Goal: Task Accomplishment & Management: Complete application form

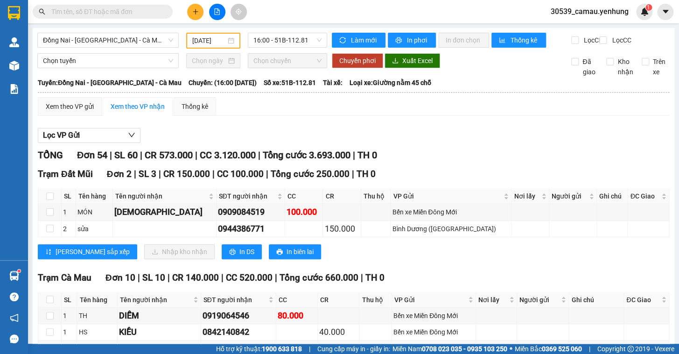
scroll to position [42, 0]
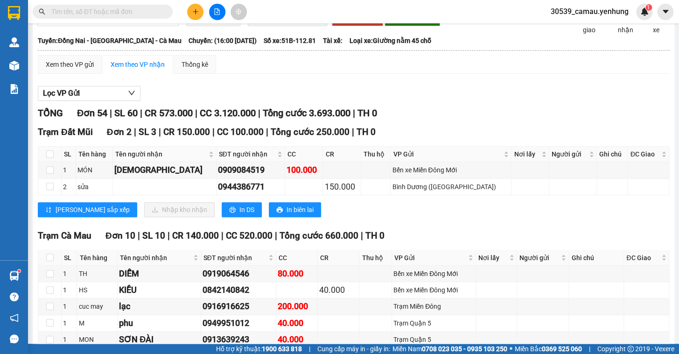
click at [191, 7] on button at bounding box center [195, 12] width 16 height 16
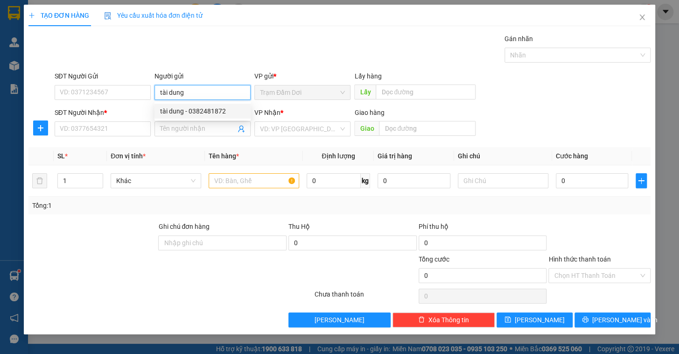
drag, startPoint x: 208, startPoint y: 98, endPoint x: 129, endPoint y: 105, distance: 78.7
click at [129, 105] on form "SĐT Người Gửi VD: 0371234567 Người gửi tài dung VP gửi * Trạm Đầm Dơi Lấy hàng …" at bounding box center [339, 105] width 622 height 69
type input "tài dung"
drag, startPoint x: 177, startPoint y: 120, endPoint x: 176, endPoint y: 125, distance: 5.6
click at [177, 121] on body "Kết quả tìm kiếm ( 0 ) Bộ lọc No Data 30539_camau.yenhung 1 Quản [PERSON_NAME] …" at bounding box center [339, 177] width 679 height 354
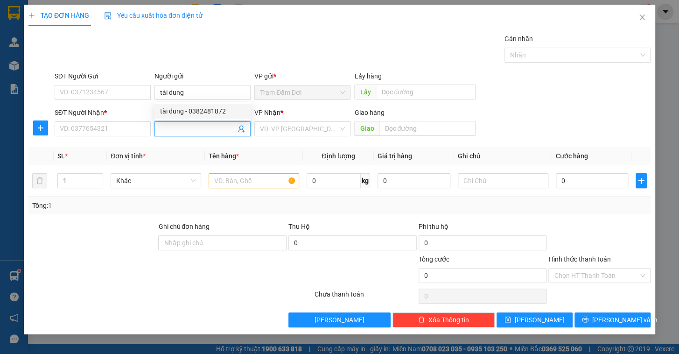
click at [176, 126] on input "Người nhận *" at bounding box center [198, 129] width 76 height 10
paste input "tài dung"
type input "tài dung"
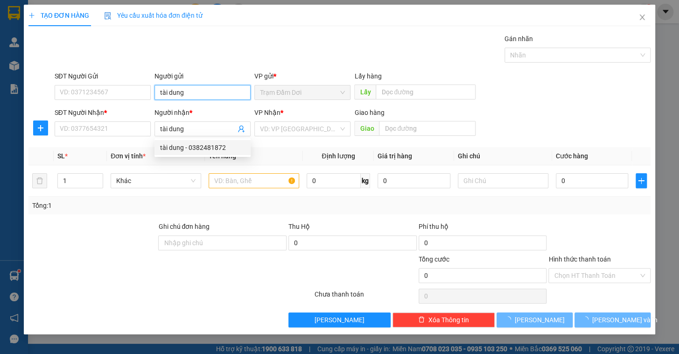
drag, startPoint x: 190, startPoint y: 87, endPoint x: 51, endPoint y: 84, distance: 139.5
click at [55, 84] on div "SĐT Người Gửi VD: 0371234567 Người gửi tài dung tài dung VP gửi * Trạm Đầm Dơi …" at bounding box center [352, 87] width 599 height 33
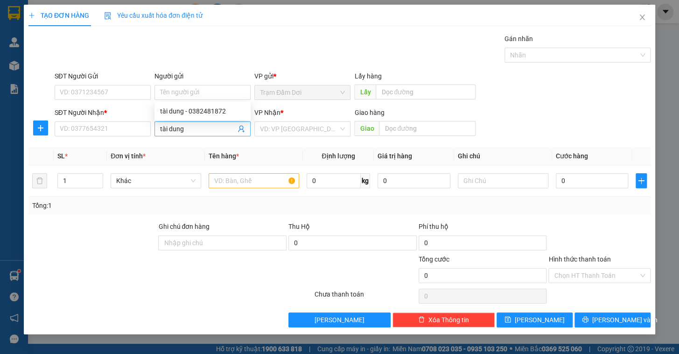
click at [191, 130] on input "tài dung" at bounding box center [198, 129] width 76 height 10
click at [191, 147] on div "tài dung - 0382481872" at bounding box center [202, 147] width 85 height 10
type input "0382481872"
click at [271, 127] on input "search" at bounding box center [299, 129] width 78 height 14
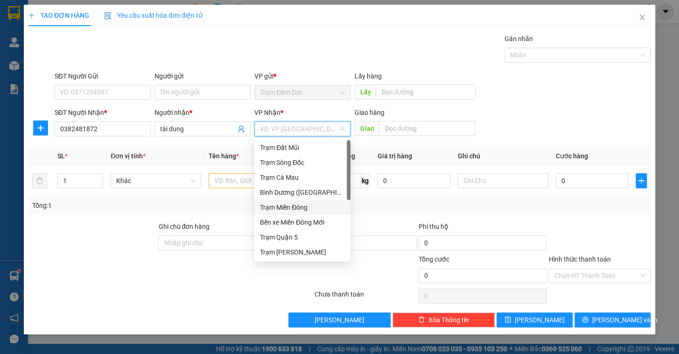
click at [303, 204] on div "Trạm Miền Đông" at bounding box center [302, 207] width 85 height 10
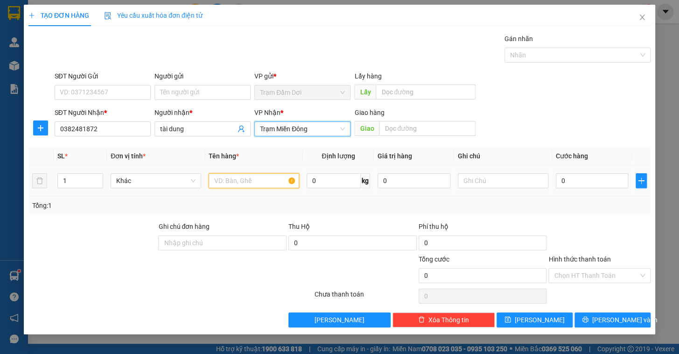
click at [258, 183] on input "text" at bounding box center [254, 180] width 91 height 15
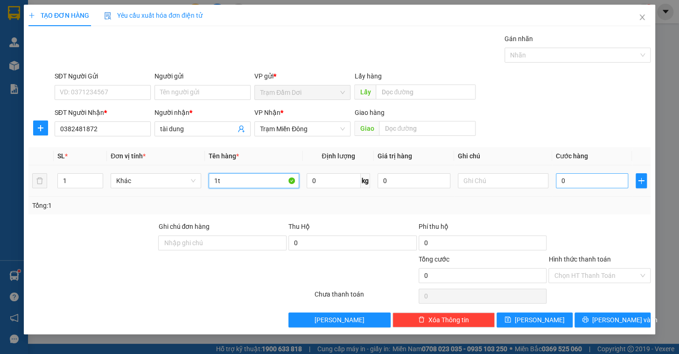
type input "1t"
click at [587, 180] on input "0" at bounding box center [592, 180] width 73 height 15
type input "8"
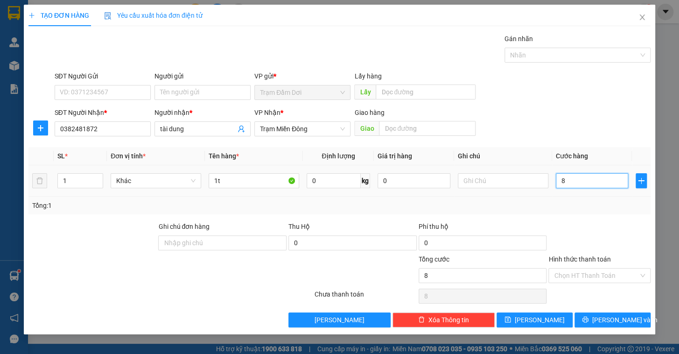
type input "80"
type input "80.000"
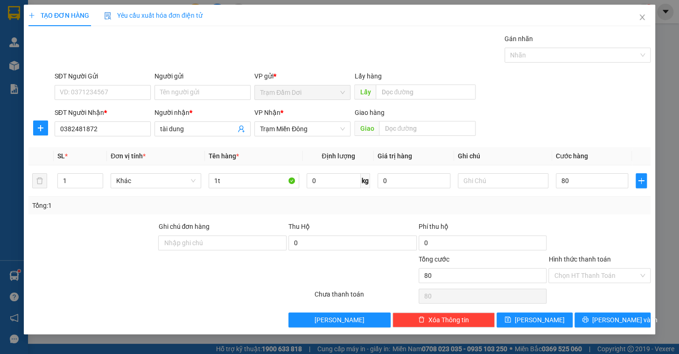
type input "80.000"
click at [588, 203] on div "Tổng: 1" at bounding box center [339, 205] width 614 height 10
drag, startPoint x: 554, startPoint y: 319, endPoint x: 540, endPoint y: 317, distance: 14.1
click at [554, 319] on button "[PERSON_NAME]" at bounding box center [534, 319] width 76 height 15
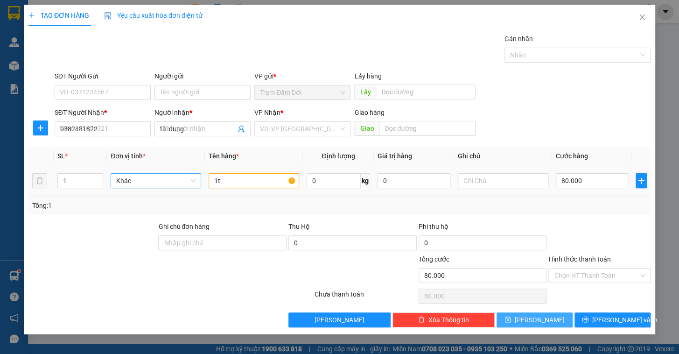
type input "0"
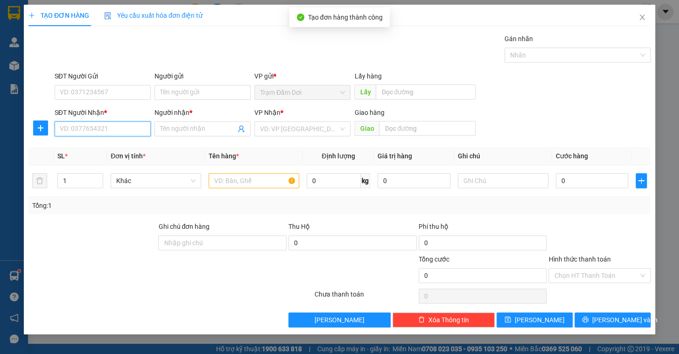
click at [108, 126] on input "SĐT Người Nhận *" at bounding box center [103, 128] width 96 height 15
click at [188, 126] on input "Người nhận *" at bounding box center [198, 129] width 76 height 10
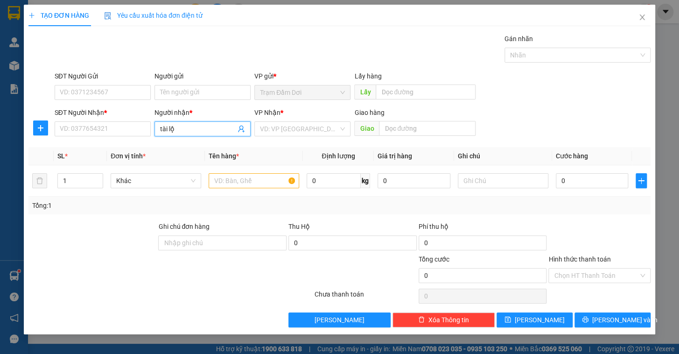
type input "tài lộc"
click at [196, 144] on div "tài lộc - 0798062444" at bounding box center [202, 147] width 85 height 10
type input "0798062444"
type input "tài lộc"
click at [310, 139] on div "VP Nhận * VD: VP [GEOGRAPHIC_DATA]" at bounding box center [302, 123] width 96 height 33
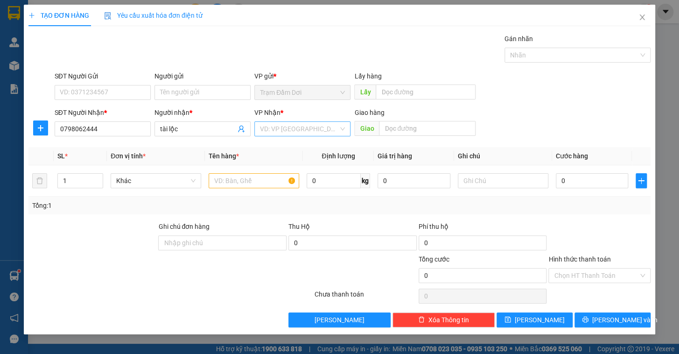
click at [310, 131] on input "search" at bounding box center [299, 129] width 78 height 14
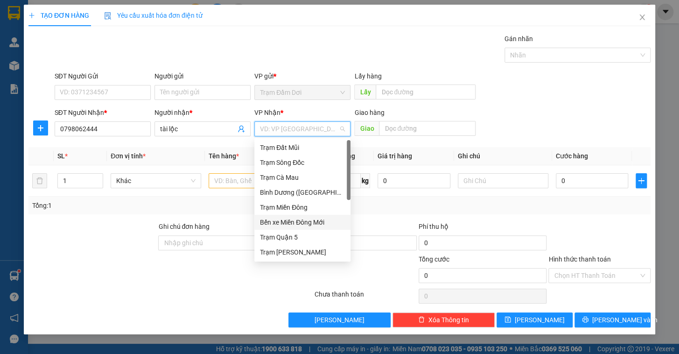
click at [292, 205] on div "Trạm Miền Đông" at bounding box center [302, 207] width 85 height 10
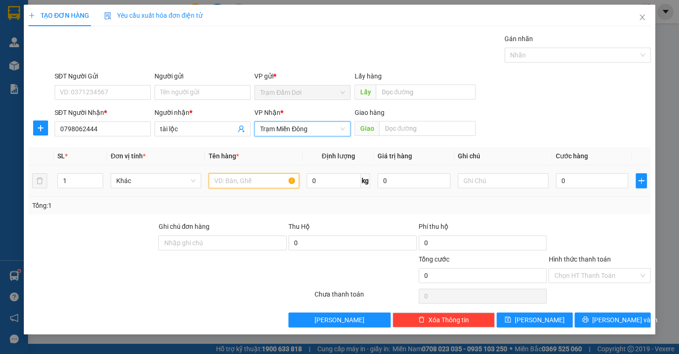
click at [258, 180] on input "text" at bounding box center [254, 180] width 91 height 15
type input "2"
click at [99, 178] on span "up" at bounding box center [98, 178] width 6 height 6
click at [237, 178] on input "text" at bounding box center [254, 180] width 91 height 15
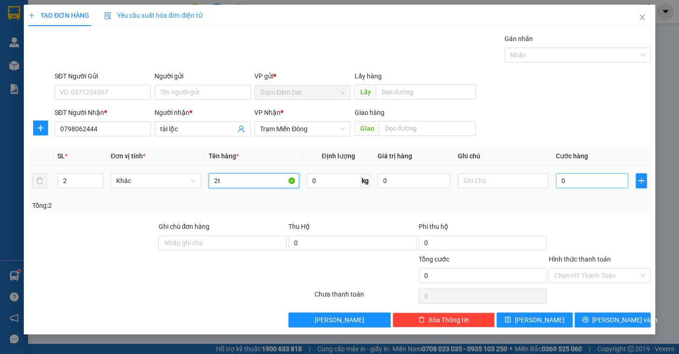
type input "2t"
click at [575, 181] on input "0" at bounding box center [592, 180] width 73 height 15
type input "1"
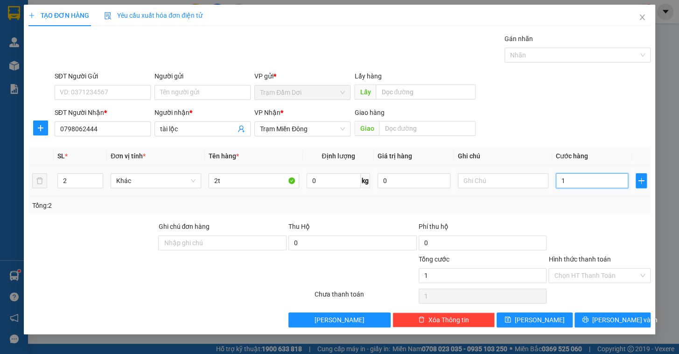
type input "14"
type input "140"
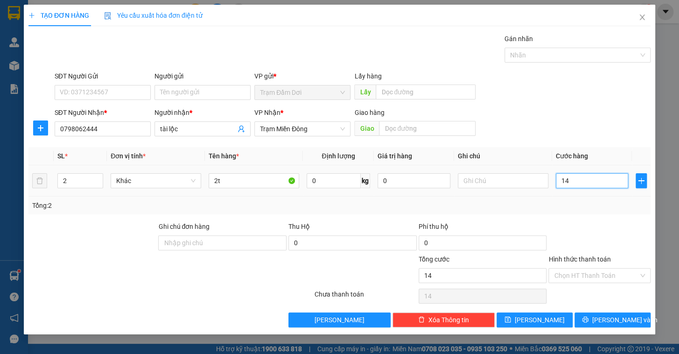
type input "140"
type input "140.000"
click at [598, 218] on div "Transit Pickup Surcharge Ids Transit Deliver Surcharge Ids Transit Deliver Surc…" at bounding box center [339, 180] width 622 height 293
drag, startPoint x: 596, startPoint y: 271, endPoint x: 599, endPoint y: 275, distance: 5.0
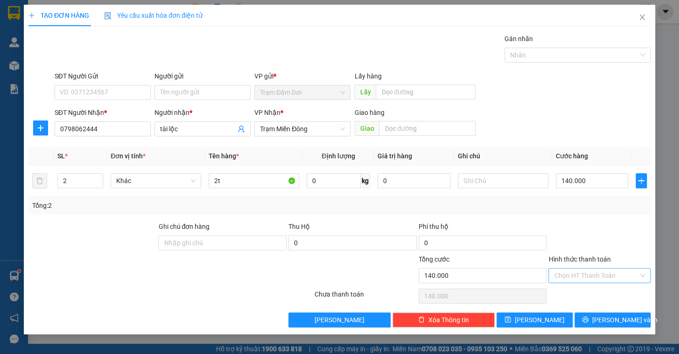
click at [597, 271] on input "Hình thức thanh toán" at bounding box center [596, 275] width 84 height 14
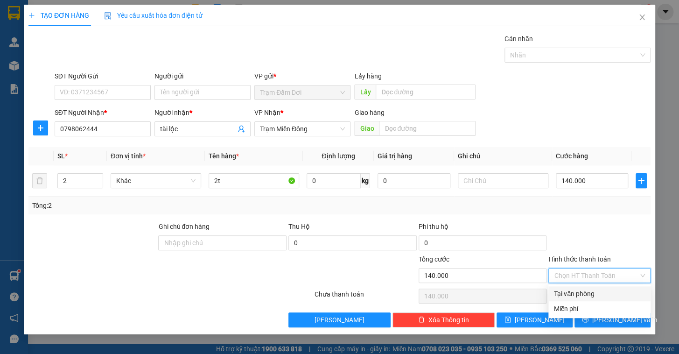
click at [588, 294] on div "Tại văn phòng" at bounding box center [599, 293] width 91 height 10
type input "0"
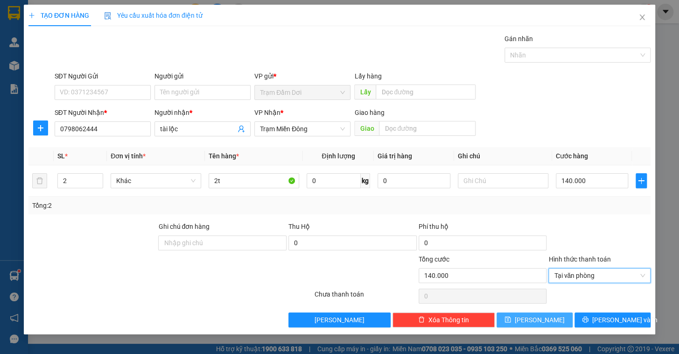
click at [536, 322] on span "[PERSON_NAME]" at bounding box center [540, 319] width 50 height 10
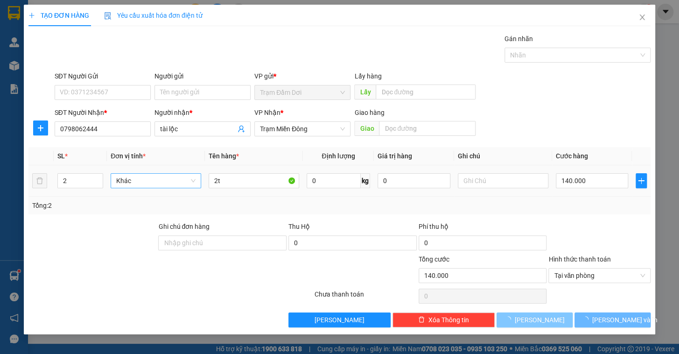
type input "1"
type input "0"
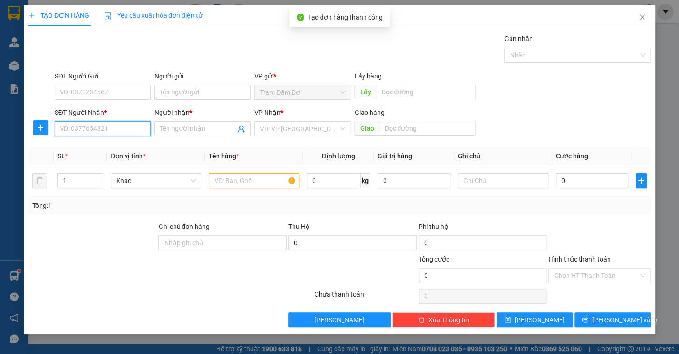
click at [98, 133] on input "SĐT Người Nhận *" at bounding box center [103, 128] width 96 height 15
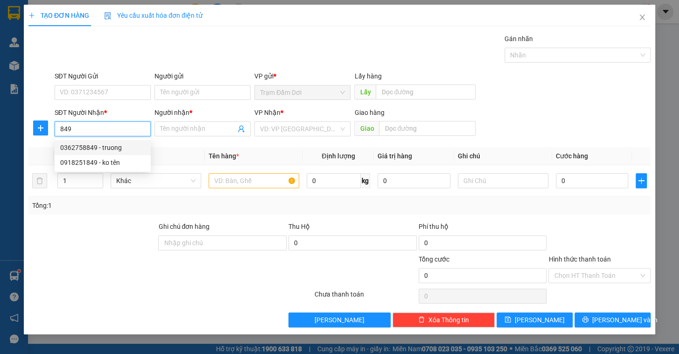
click at [91, 148] on div "0362758849 - truong" at bounding box center [102, 147] width 85 height 10
type input "0362758849"
type input "truong"
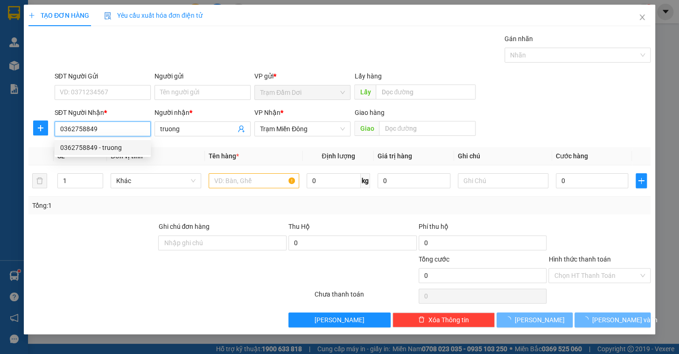
type input "50.000"
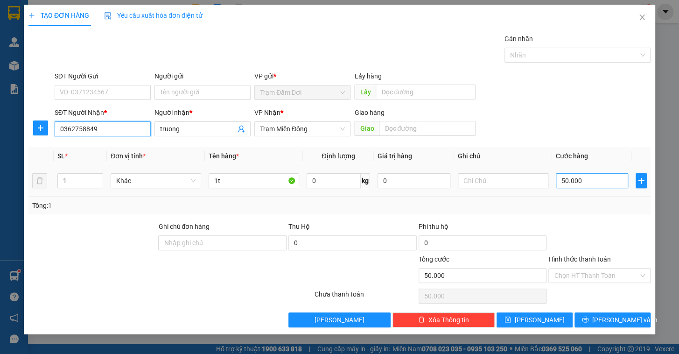
type input "0362758849"
click at [579, 181] on input "50.000" at bounding box center [592, 180] width 73 height 15
type input "8"
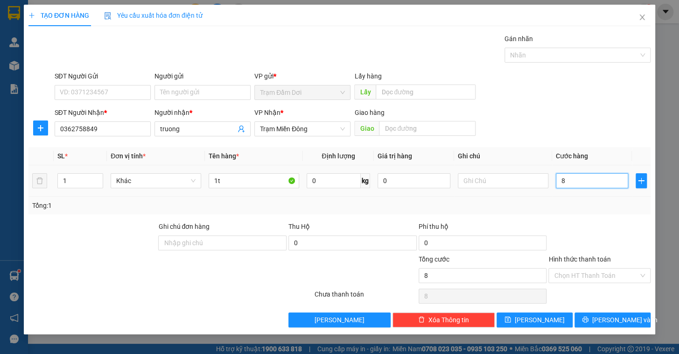
type input "80"
type input "80.000"
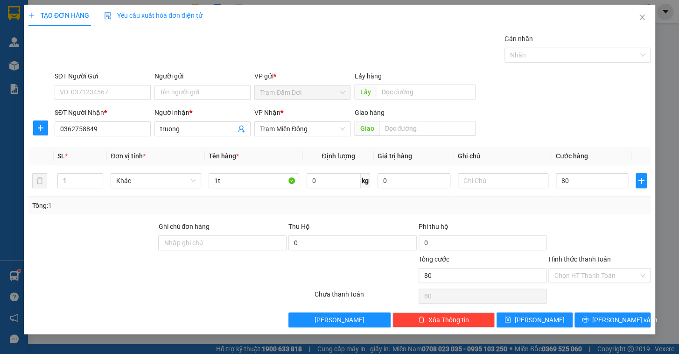
type input "80.000"
click at [582, 212] on div "Tổng: 1" at bounding box center [339, 205] width 622 height 18
drag, startPoint x: 583, startPoint y: 272, endPoint x: 585, endPoint y: 289, distance: 17.5
click at [583, 276] on input "Hình thức thanh toán" at bounding box center [596, 275] width 84 height 14
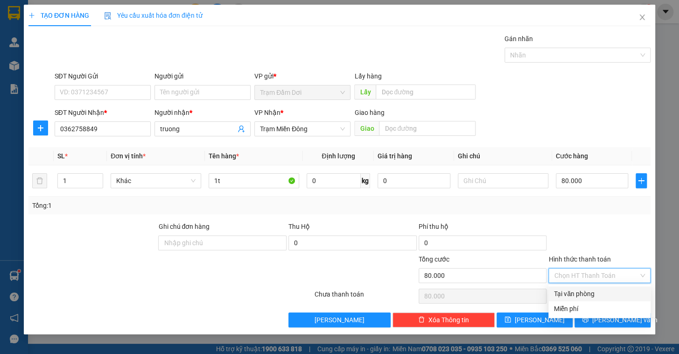
click at [584, 297] on div "Tại văn phòng" at bounding box center [599, 293] width 91 height 10
type input "0"
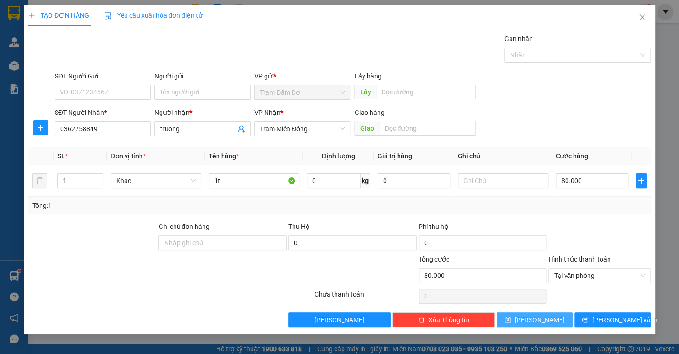
drag, startPoint x: 542, startPoint y: 320, endPoint x: 534, endPoint y: 318, distance: 8.1
click at [542, 320] on span "[PERSON_NAME]" at bounding box center [540, 319] width 50 height 10
type input "0"
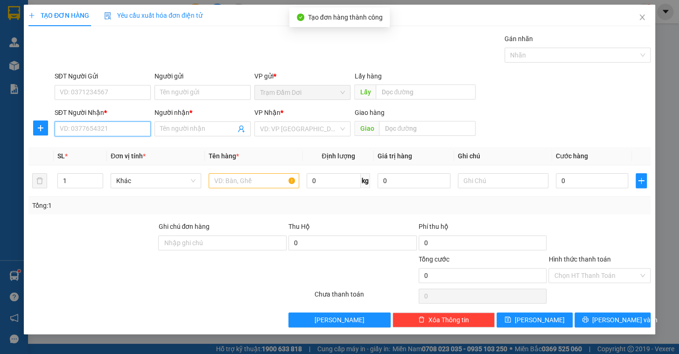
click at [98, 132] on input "SĐT Người Nhận *" at bounding box center [103, 128] width 96 height 15
click at [87, 152] on div "0839555362 - huynh" at bounding box center [102, 147] width 85 height 10
type input "0839555362"
type input "huynh"
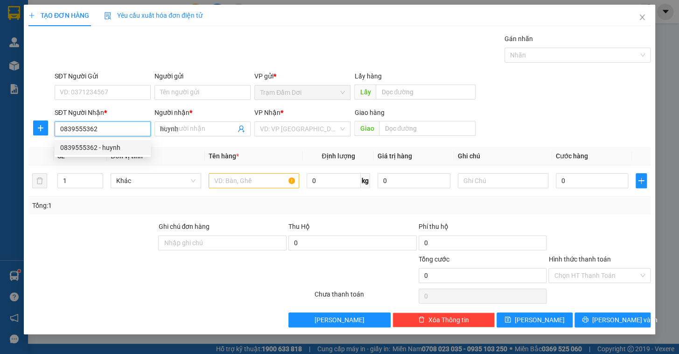
type input "70.000"
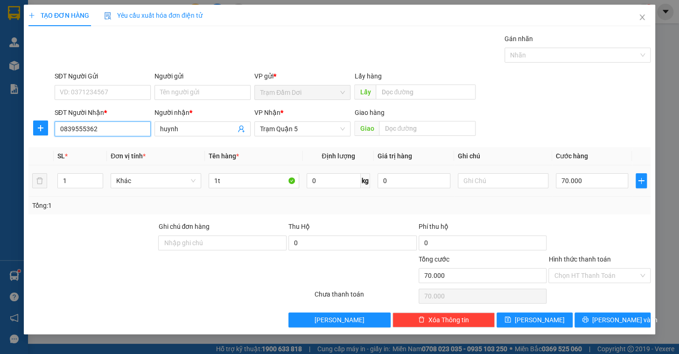
type input "0839555362"
click at [589, 191] on td "70.000" at bounding box center [592, 180] width 80 height 31
click at [595, 182] on input "70.000" at bounding box center [592, 180] width 73 height 15
type input "5"
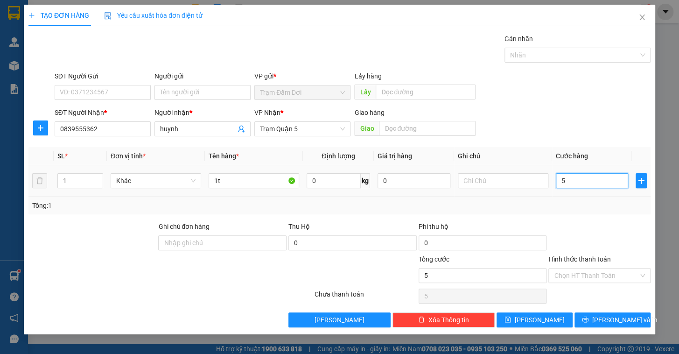
type input "50"
type input "50.000"
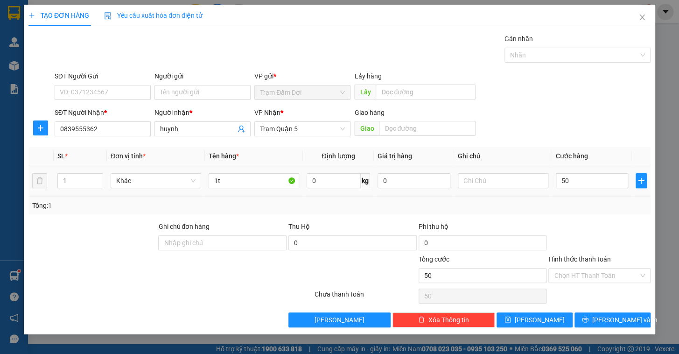
type input "50.000"
click at [595, 195] on td "50.000" at bounding box center [592, 180] width 80 height 31
click at [581, 275] on input "Hình thức thanh toán" at bounding box center [596, 275] width 84 height 14
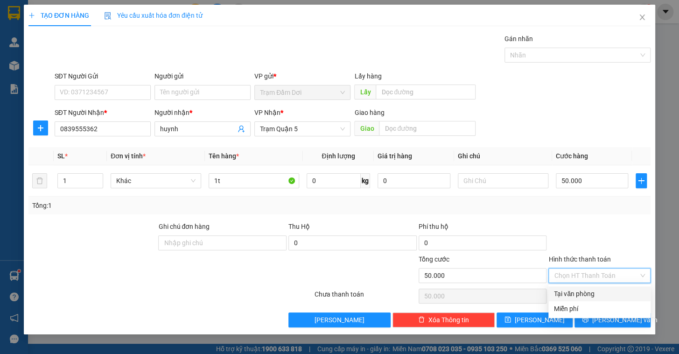
drag, startPoint x: 581, startPoint y: 286, endPoint x: 576, endPoint y: 300, distance: 15.1
click at [581, 286] on div "Tại văn phòng" at bounding box center [599, 293] width 102 height 15
type input "0"
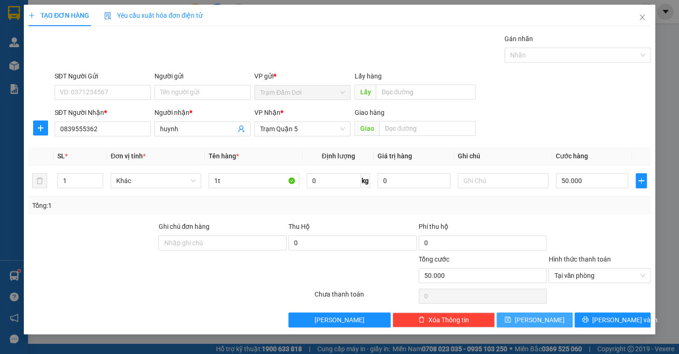
drag, startPoint x: 546, startPoint y: 322, endPoint x: 535, endPoint y: 316, distance: 12.1
click at [546, 322] on button "[PERSON_NAME]" at bounding box center [534, 319] width 76 height 15
type input "0"
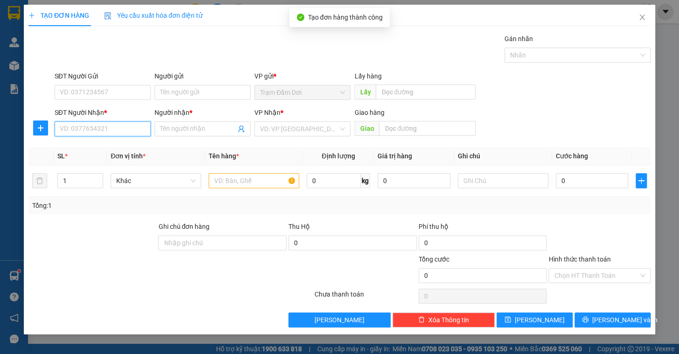
click at [98, 128] on input "SĐT Người Nhận *" at bounding box center [103, 128] width 96 height 15
click at [101, 148] on div "0944143343 - nhân" at bounding box center [102, 147] width 85 height 10
type input "0944143343"
type input "nhân"
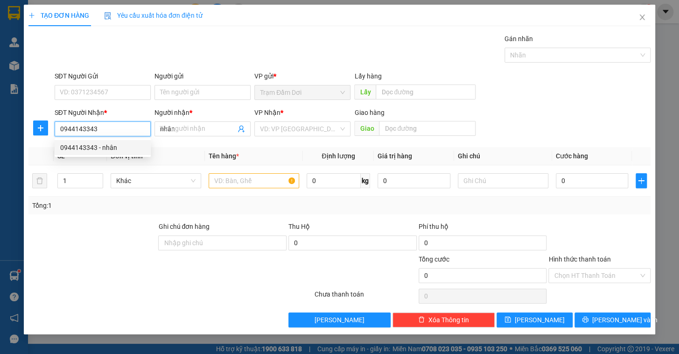
type input "50.000"
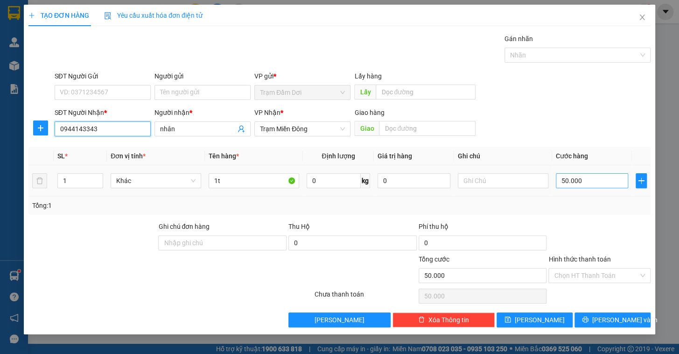
type input "0944143343"
click at [608, 182] on input "50.000" at bounding box center [592, 180] width 73 height 15
type input "7"
type input "70"
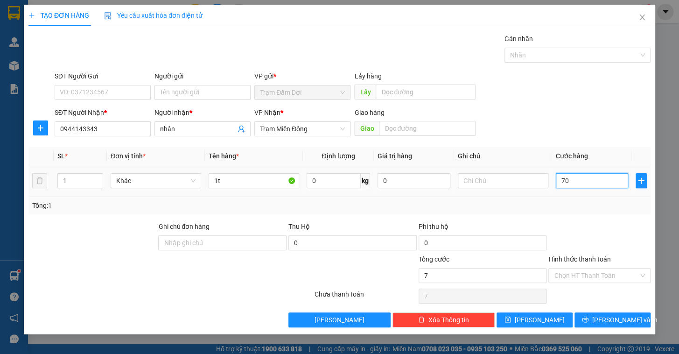
type input "70"
type input "70.000"
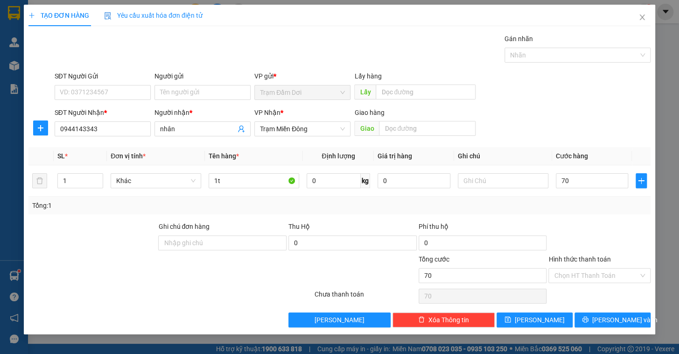
type input "70.000"
click at [620, 197] on div "Tổng: 1" at bounding box center [339, 205] width 622 height 18
click at [584, 271] on input "Hình thức thanh toán" at bounding box center [596, 275] width 84 height 14
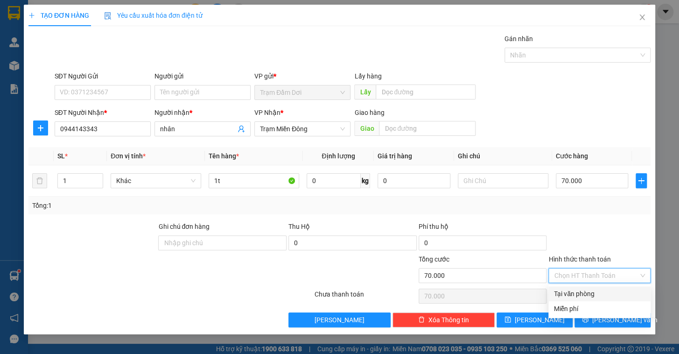
click at [583, 287] on div "Tại văn phòng" at bounding box center [599, 293] width 102 height 15
type input "0"
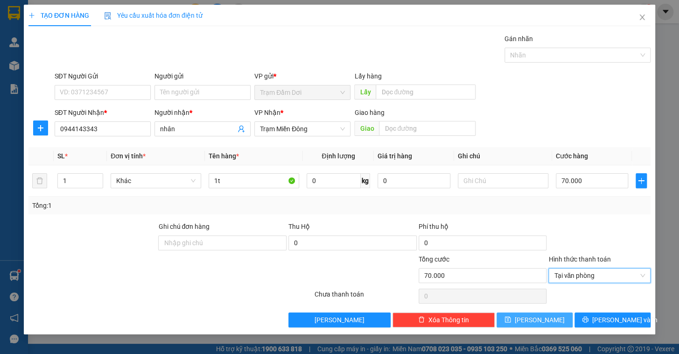
click at [555, 316] on button "[PERSON_NAME]" at bounding box center [534, 319] width 76 height 15
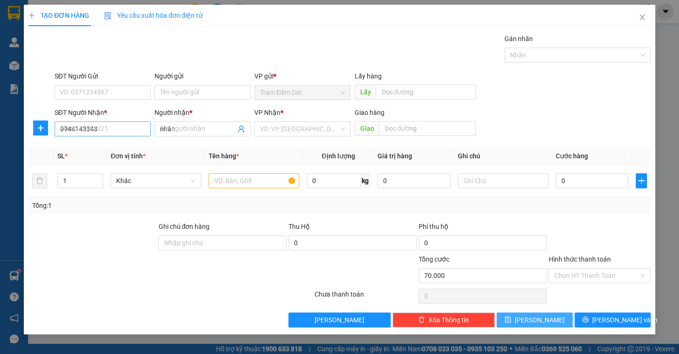
type input "0"
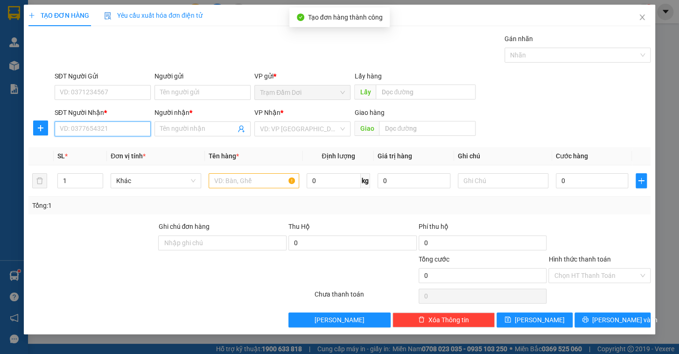
click at [116, 131] on input "SĐT Người Nhận *" at bounding box center [103, 128] width 96 height 15
click at [102, 149] on div "0856545990 - giang" at bounding box center [102, 147] width 85 height 10
type input "0856545990"
type input "giang"
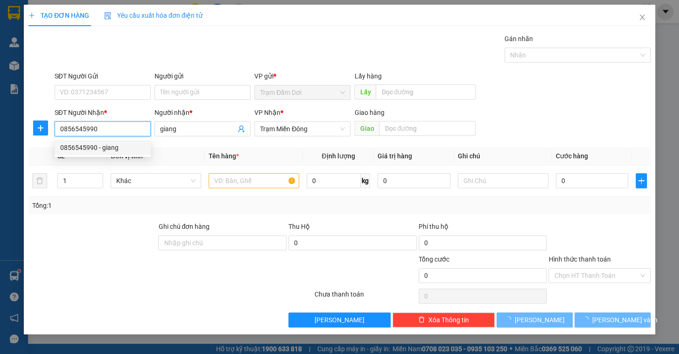
type input "40.000"
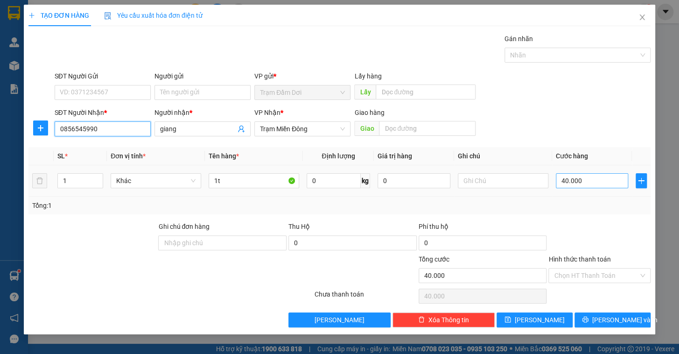
type input "0856545990"
click at [605, 185] on input "40.000" at bounding box center [592, 180] width 73 height 15
type input "5"
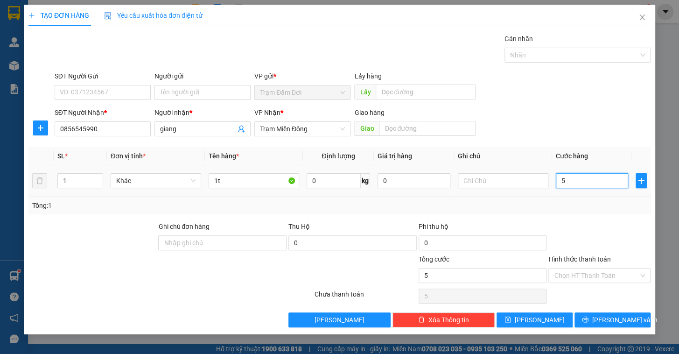
type input "50"
type input "50.000"
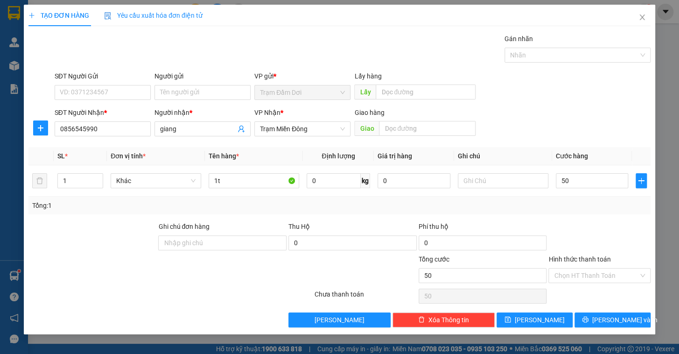
type input "50.000"
click at [598, 207] on div "Tổng: 1" at bounding box center [339, 205] width 614 height 10
drag, startPoint x: 605, startPoint y: 272, endPoint x: 597, endPoint y: 296, distance: 24.9
click at [605, 272] on input "Hình thức thanh toán" at bounding box center [596, 275] width 84 height 14
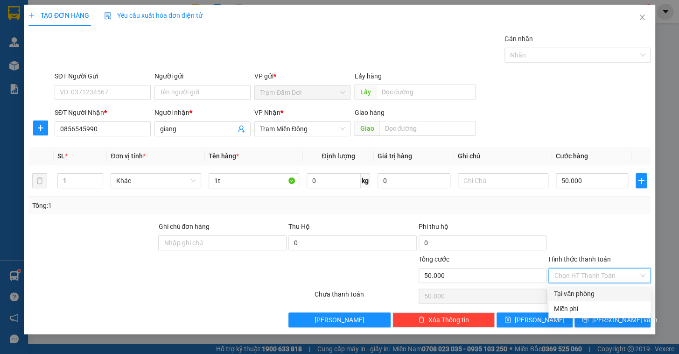
click at [591, 297] on div "Tại văn phòng" at bounding box center [599, 293] width 91 height 10
type input "0"
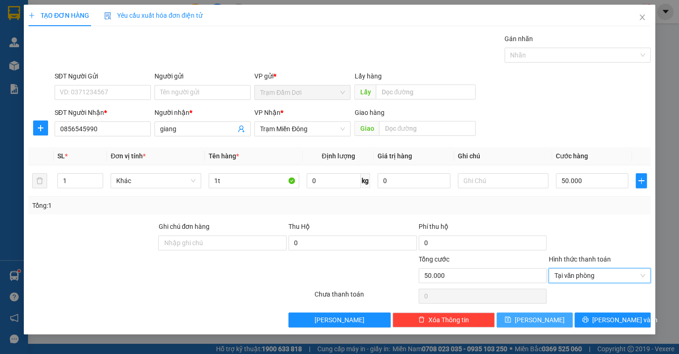
click at [547, 317] on button "[PERSON_NAME]" at bounding box center [534, 319] width 76 height 15
type input "0"
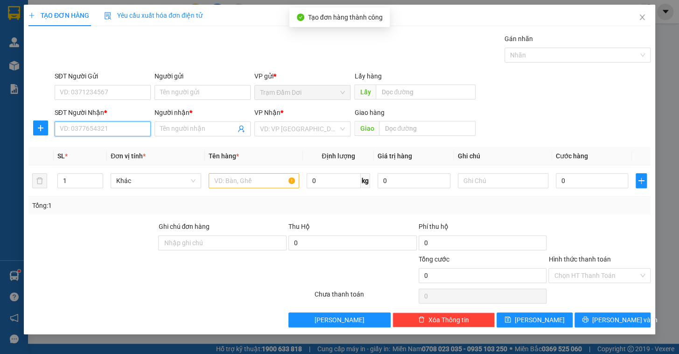
click at [98, 125] on input "SĐT Người Nhận *" at bounding box center [103, 128] width 96 height 15
click at [80, 151] on div "0913999370 - A" at bounding box center [102, 147] width 85 height 10
type input "0913999370"
type input "A"
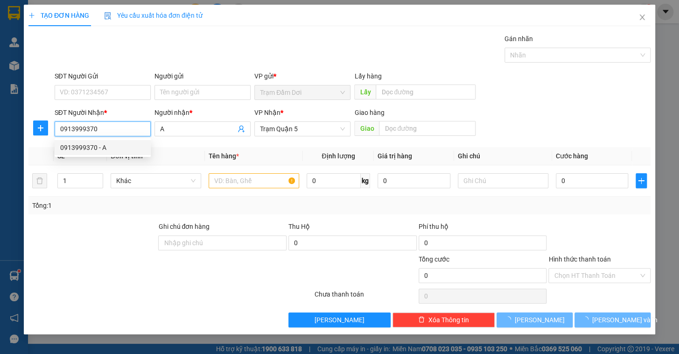
type input "30.000"
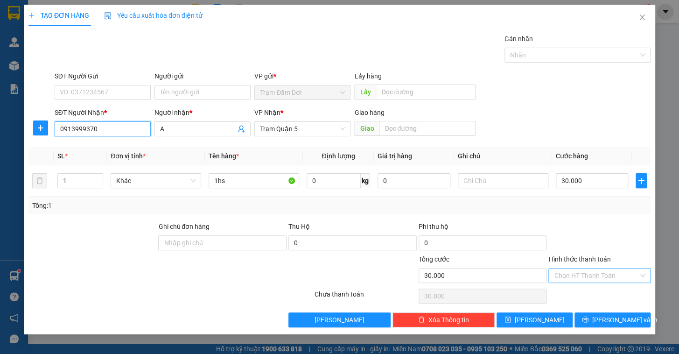
type input "0913999370"
click at [590, 273] on input "Hình thức thanh toán" at bounding box center [596, 275] width 84 height 14
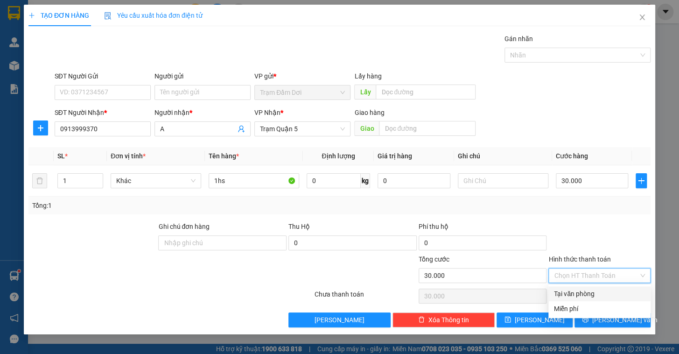
click at [581, 291] on div "Tại văn phòng" at bounding box center [599, 293] width 91 height 10
type input "0"
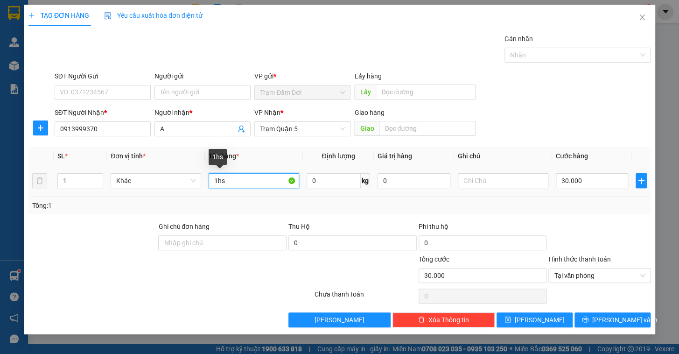
drag, startPoint x: 230, startPoint y: 179, endPoint x: 219, endPoint y: 179, distance: 10.7
click at [219, 179] on input "1hs" at bounding box center [254, 180] width 91 height 15
type input "1c"
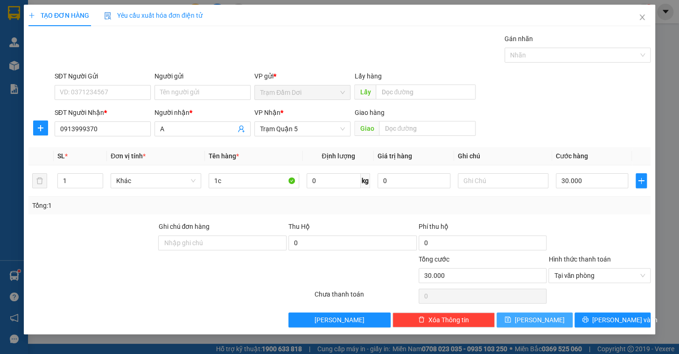
click at [543, 319] on span "[PERSON_NAME]" at bounding box center [540, 319] width 50 height 10
type input "0"
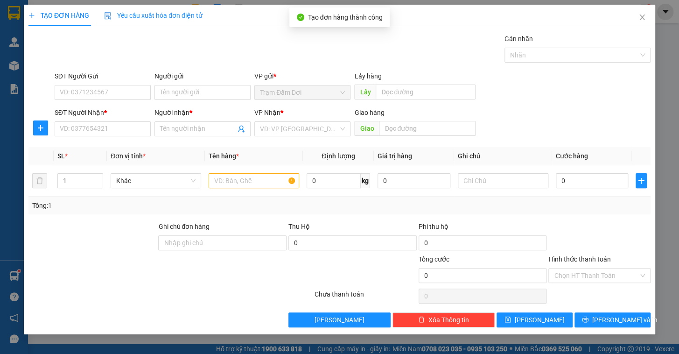
click at [87, 117] on div "SĐT Người Nhận *" at bounding box center [103, 114] width 96 height 14
click at [90, 124] on input "SĐT Người Nhận *" at bounding box center [103, 128] width 96 height 15
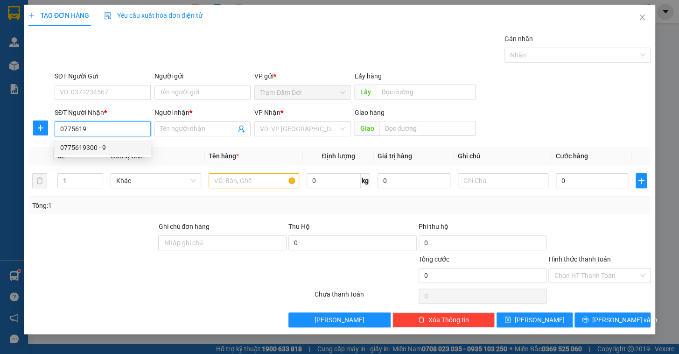
click at [84, 147] on div "0775619300 - 9" at bounding box center [102, 147] width 85 height 10
type input "0775619300"
type input "9"
type input "50.000"
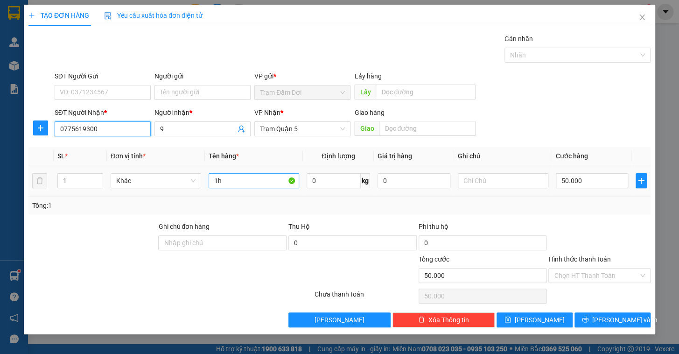
type input "0775619300"
drag, startPoint x: 233, startPoint y: 182, endPoint x: 217, endPoint y: 182, distance: 15.4
click at [217, 182] on input "1h" at bounding box center [254, 180] width 91 height 15
type input "1t"
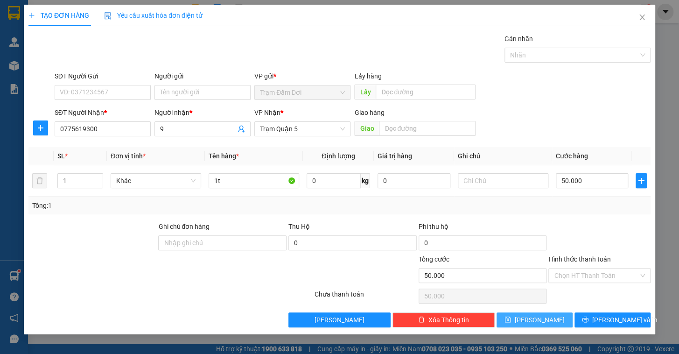
click at [547, 315] on button "[PERSON_NAME]" at bounding box center [534, 319] width 76 height 15
type input "0"
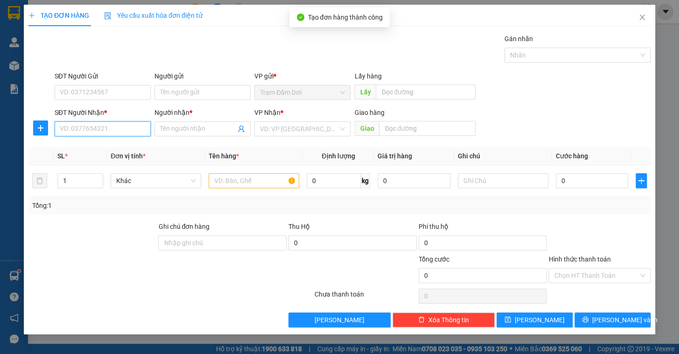
click at [98, 126] on input "SĐT Người Nhận *" at bounding box center [103, 128] width 96 height 15
type input "0"
